Goal: Transaction & Acquisition: Subscribe to service/newsletter

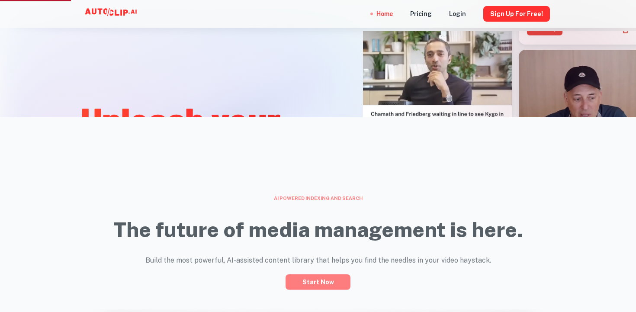
scroll to position [208, 0]
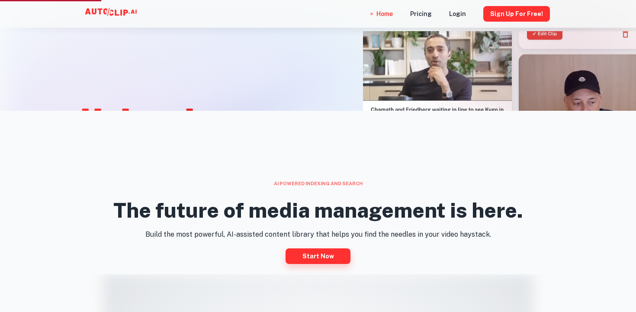
click at [303, 250] on link "Start now" at bounding box center [318, 256] width 65 height 16
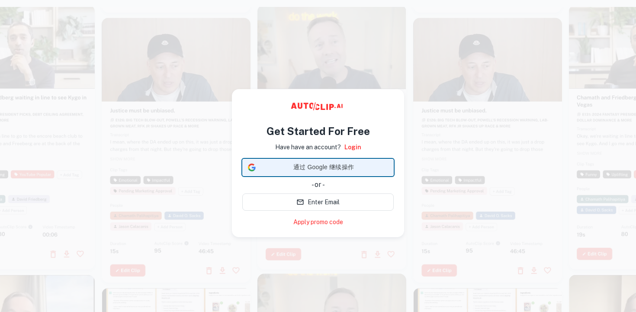
click at [335, 167] on span "通过 Google 继续操作" at bounding box center [323, 167] width 129 height 9
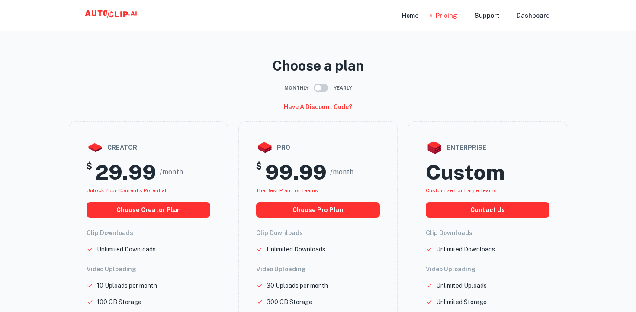
click at [461, 103] on div "Have a discount code?" at bounding box center [318, 107] width 498 height 15
click at [418, 16] on div "Home" at bounding box center [410, 15] width 16 height 31
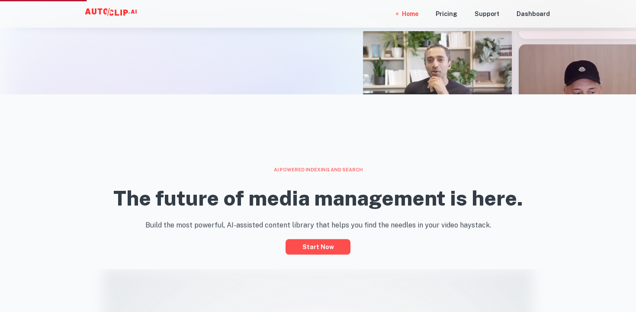
scroll to position [226, 0]
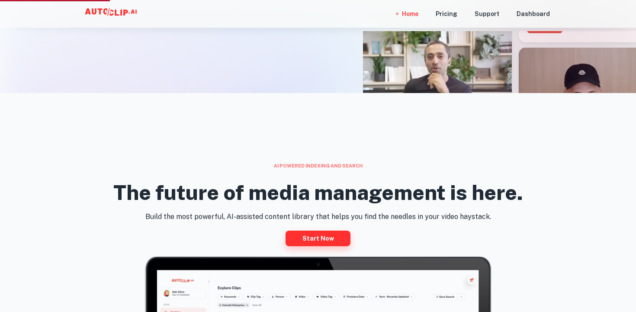
click at [318, 240] on link "Start now" at bounding box center [318, 239] width 65 height 16
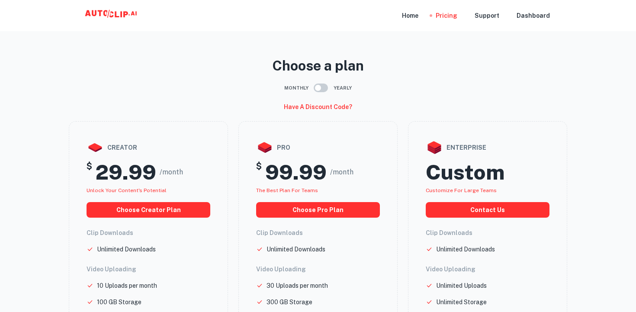
click at [216, 50] on div "Choose a plan Monthly Yearly Have a discount code? creator $ 29.99 /month Unloc…" at bounding box center [317, 301] width 519 height 512
click at [418, 16] on div "Home" at bounding box center [410, 15] width 16 height 31
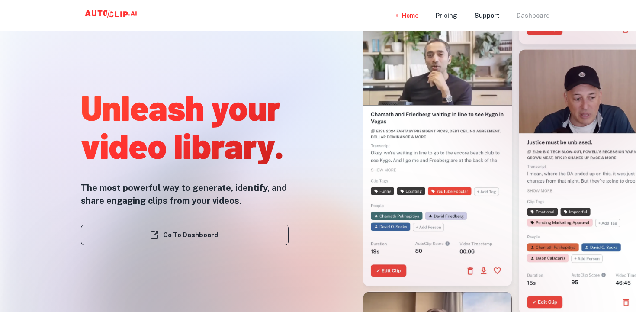
click at [533, 15] on div "Dashboard" at bounding box center [533, 15] width 33 height 31
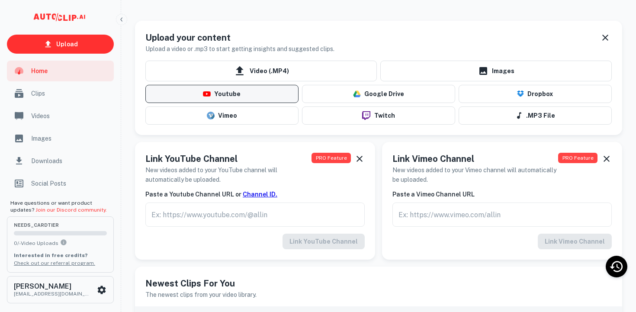
click at [230, 93] on button "Youtube" at bounding box center [221, 94] width 153 height 18
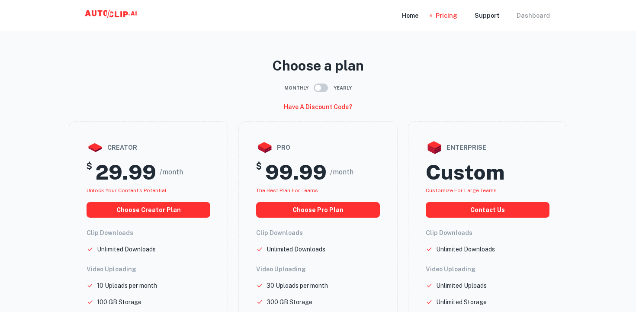
click at [540, 14] on div "Dashboard" at bounding box center [533, 15] width 33 height 31
